Goal: Task Accomplishment & Management: Manage account settings

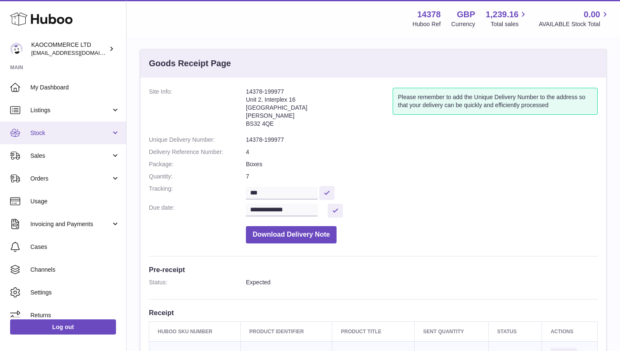
click at [93, 139] on link "Stock" at bounding box center [63, 133] width 126 height 23
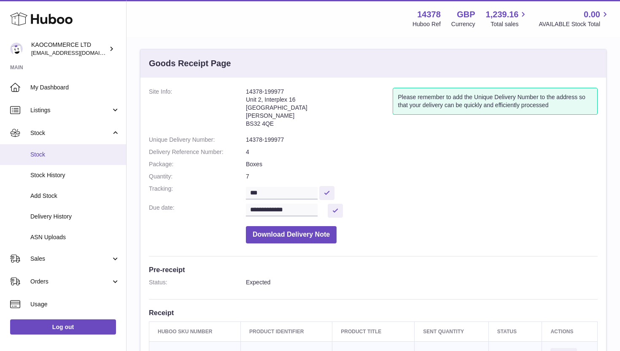
click at [74, 157] on span "Stock" at bounding box center [74, 155] width 89 height 8
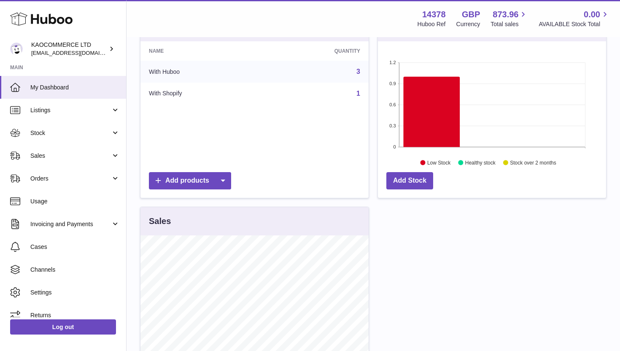
scroll to position [52, 0]
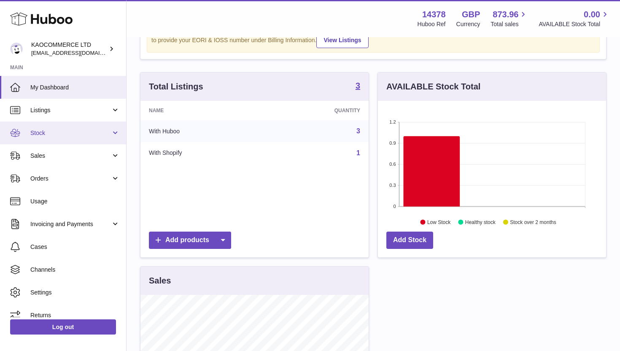
click at [93, 140] on link "Stock" at bounding box center [63, 133] width 126 height 23
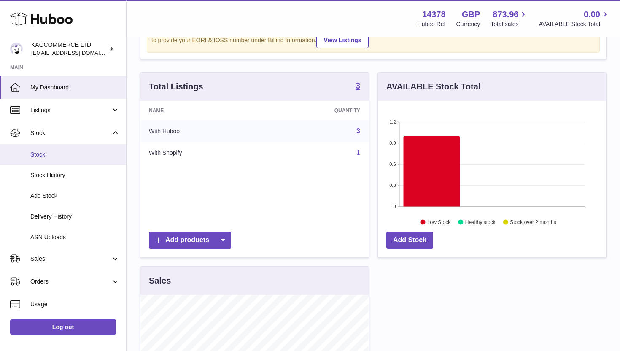
click at [89, 157] on span "Stock" at bounding box center [74, 155] width 89 height 8
